Goal: Transaction & Acquisition: Purchase product/service

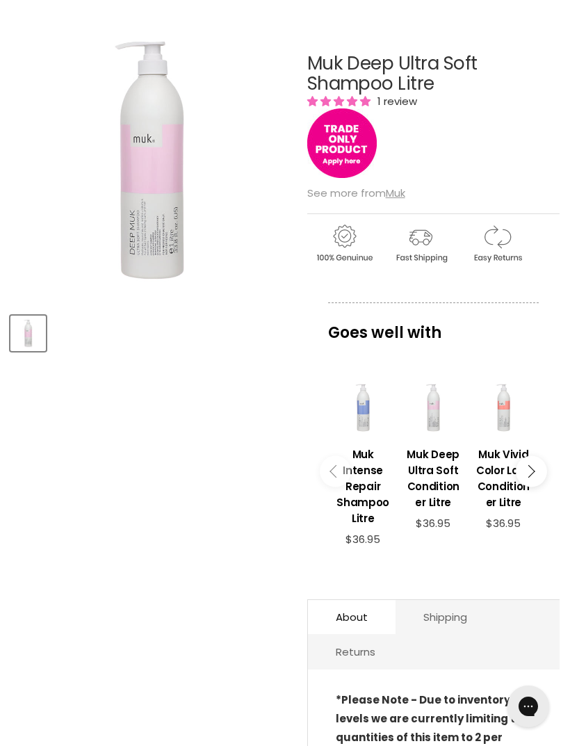
scroll to position [179, 0]
click at [367, 482] on h3 "Muk Intense Repair Shampoo Litre" at bounding box center [363, 486] width 56 height 80
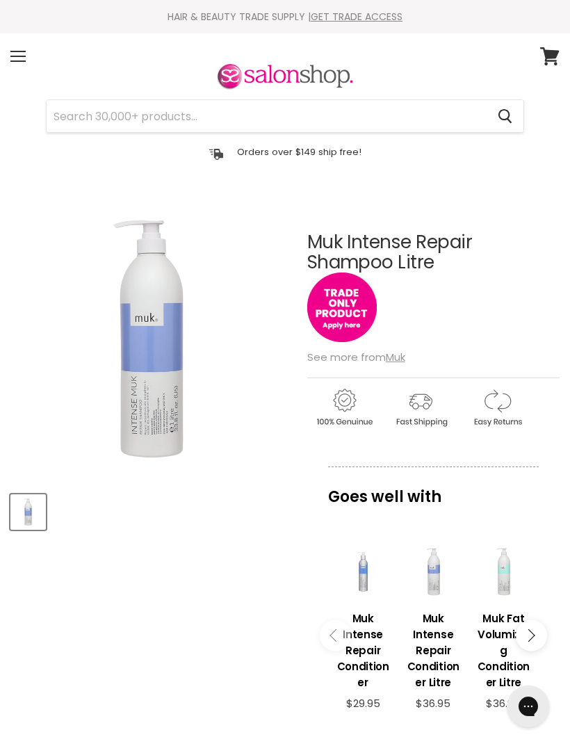
click at [403, 353] on u "Muk" at bounding box center [395, 357] width 19 height 15
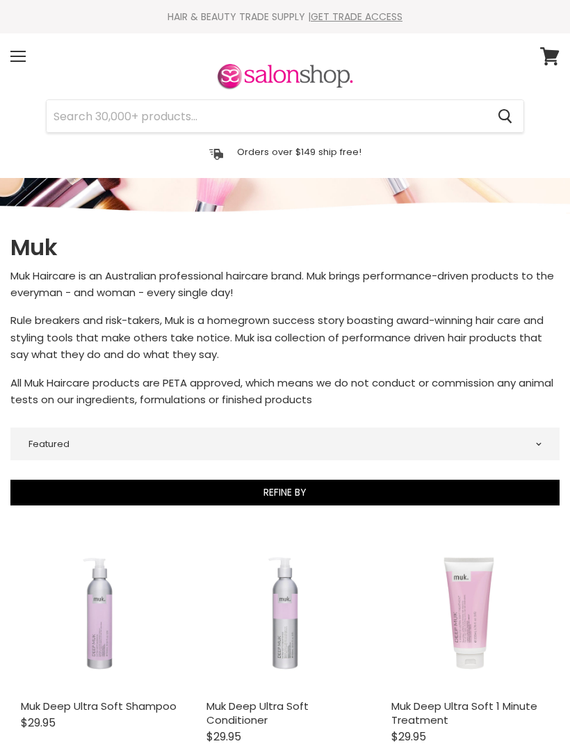
select select "manual"
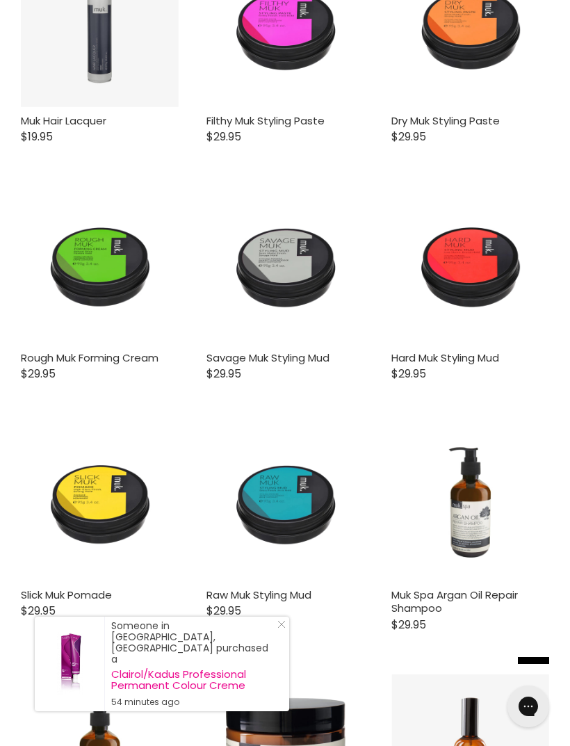
scroll to position [2830, 0]
